Goal: Navigation & Orientation: Find specific page/section

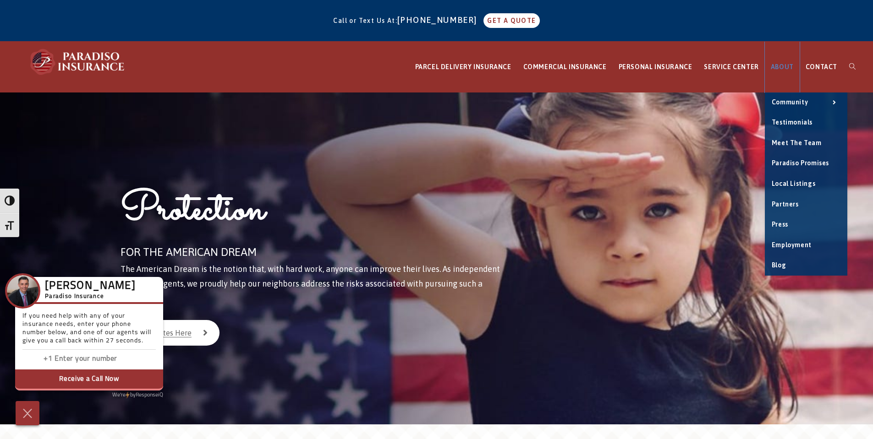
click at [781, 67] on span "ABOUT" at bounding box center [782, 66] width 23 height 7
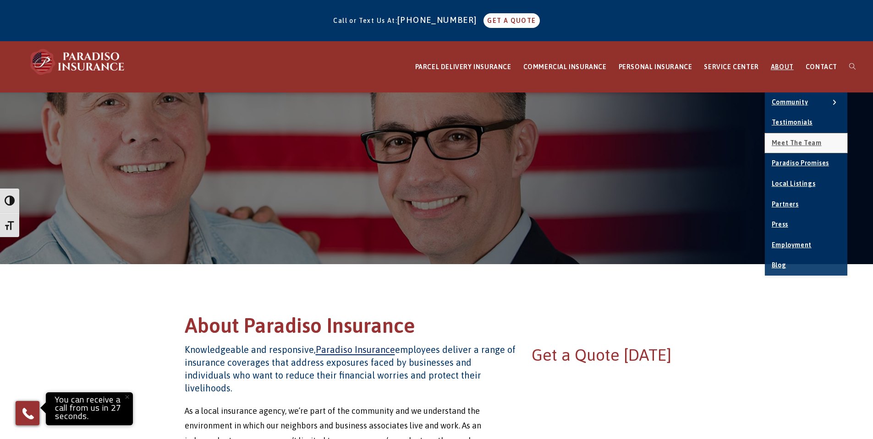
click at [794, 139] on span "Meet the Team" at bounding box center [797, 142] width 50 height 7
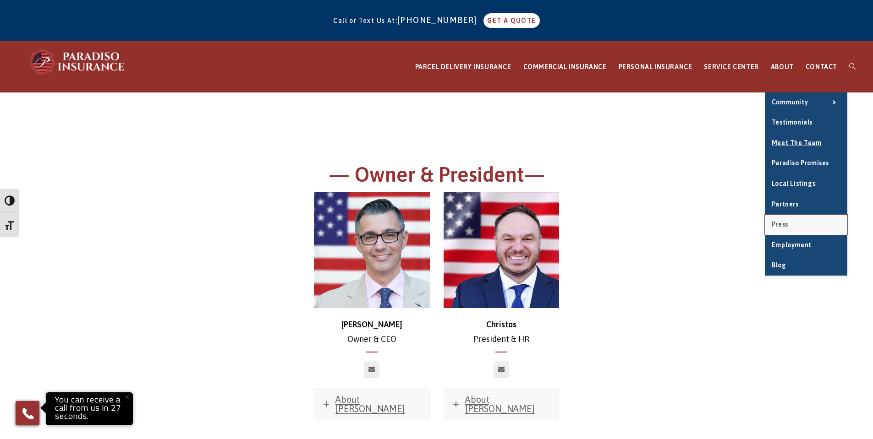
click at [785, 229] on link "Press" at bounding box center [806, 225] width 82 height 20
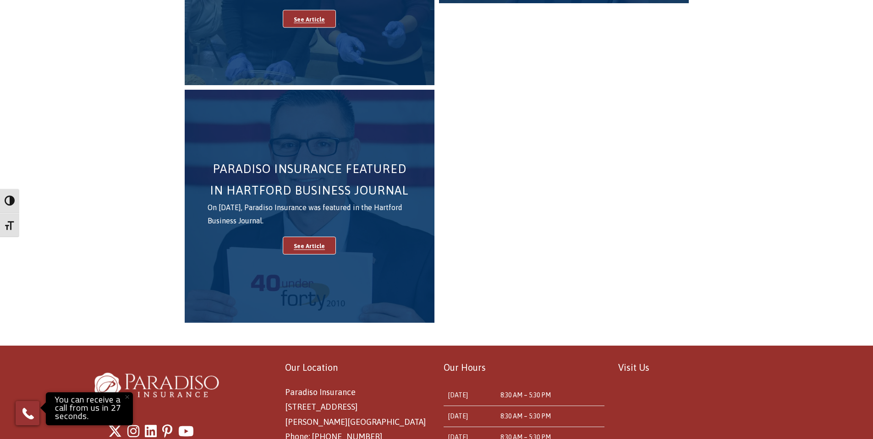
scroll to position [458, 0]
